Goal: Navigation & Orientation: Find specific page/section

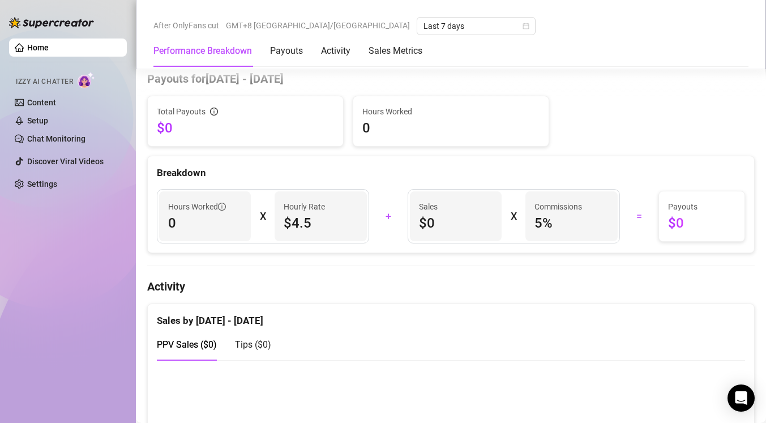
scroll to position [431, 0]
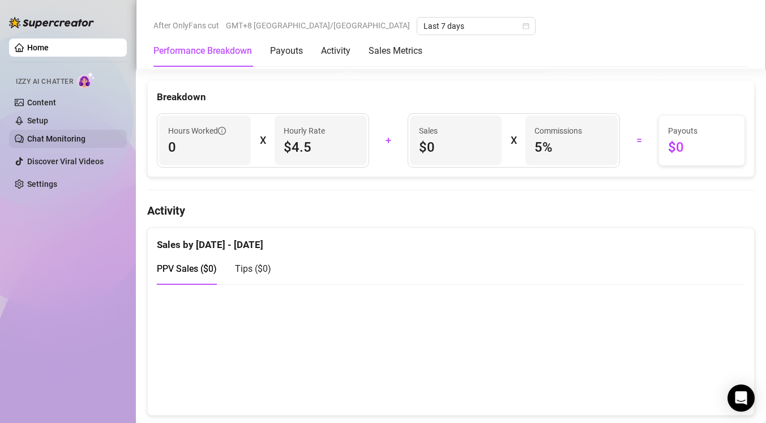
click at [79, 139] on link "Chat Monitoring" at bounding box center [56, 138] width 58 height 9
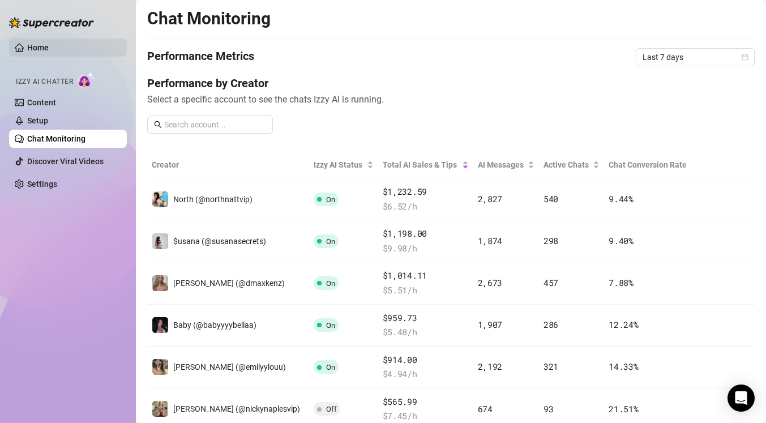
click at [49, 51] on link "Home" at bounding box center [38, 47] width 22 height 9
